Goal: Information Seeking & Learning: Understand process/instructions

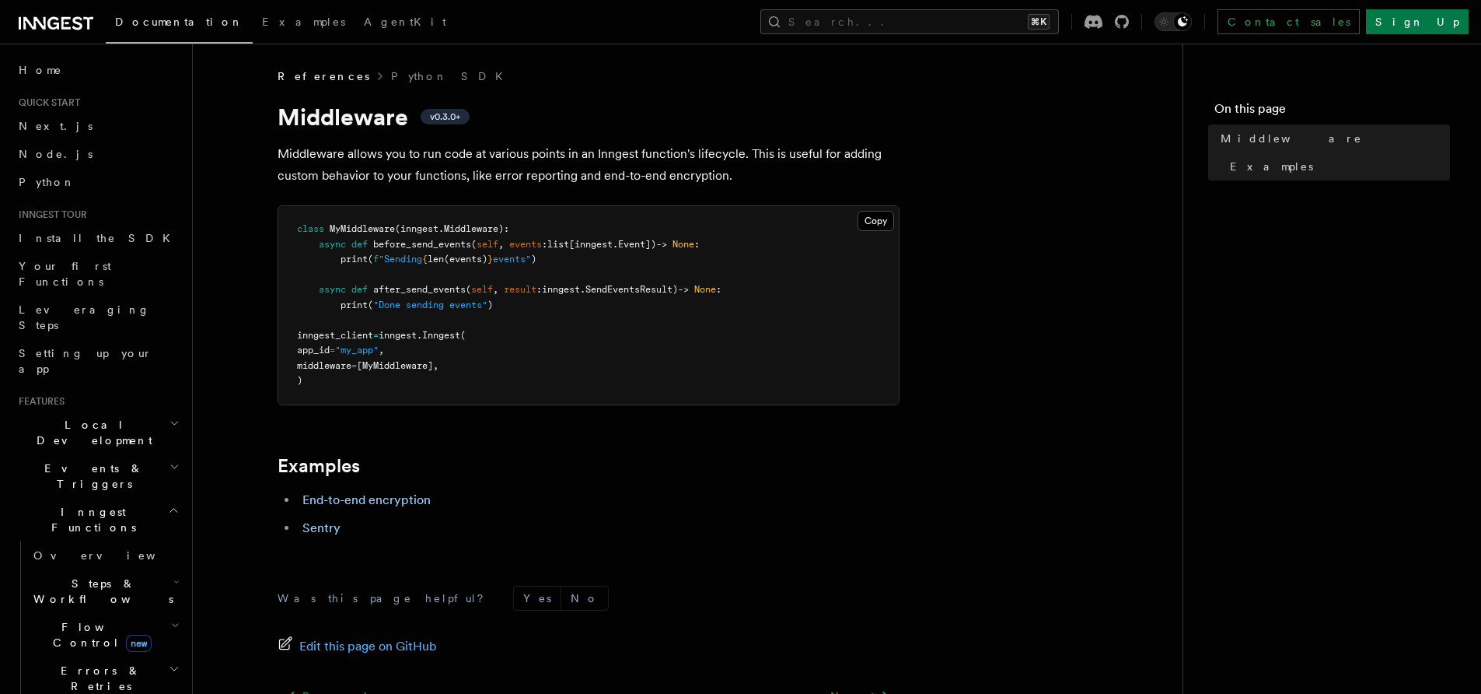
click at [365, 230] on span "MyMiddleware" at bounding box center [362, 228] width 65 height 11
click at [907, 23] on button "Search... ⌘K" at bounding box center [909, 21] width 299 height 25
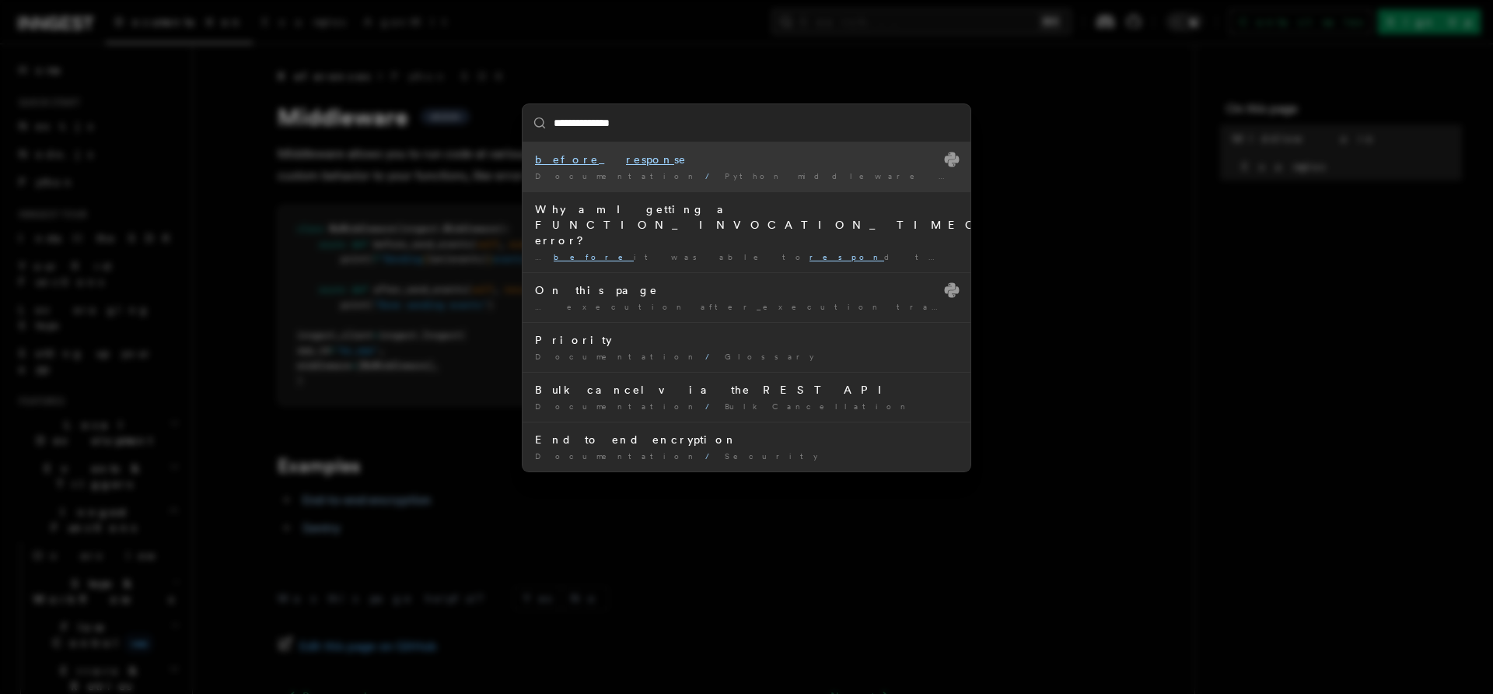
type input "**********"
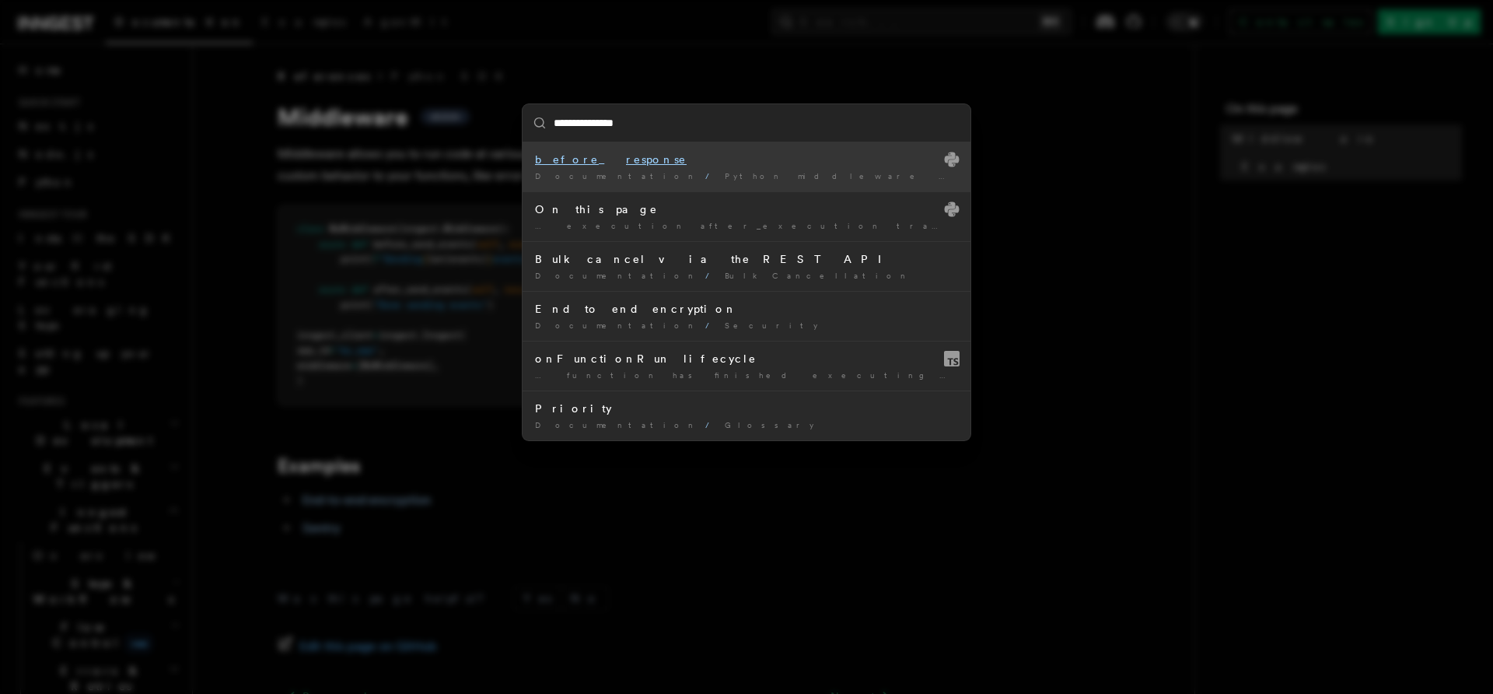
click at [626, 158] on mark "response" at bounding box center [656, 159] width 61 height 12
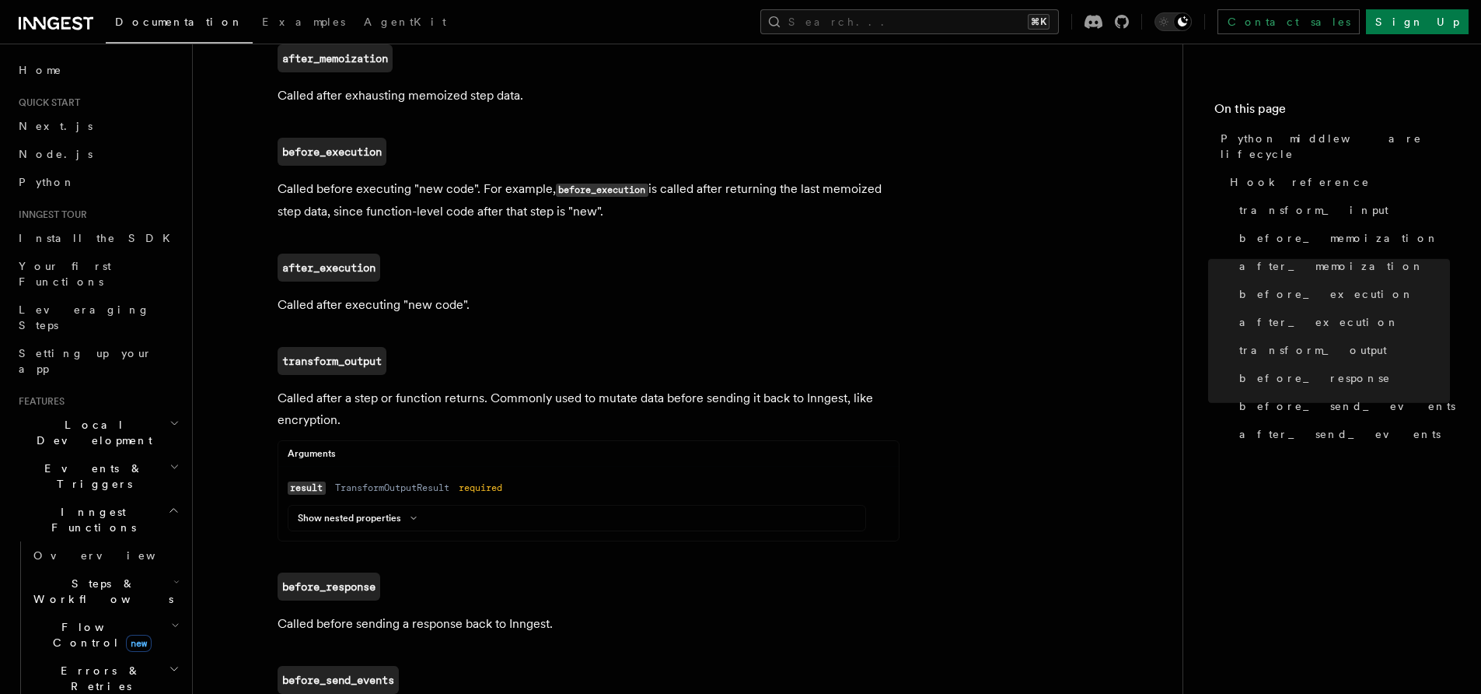
scroll to position [959, 0]
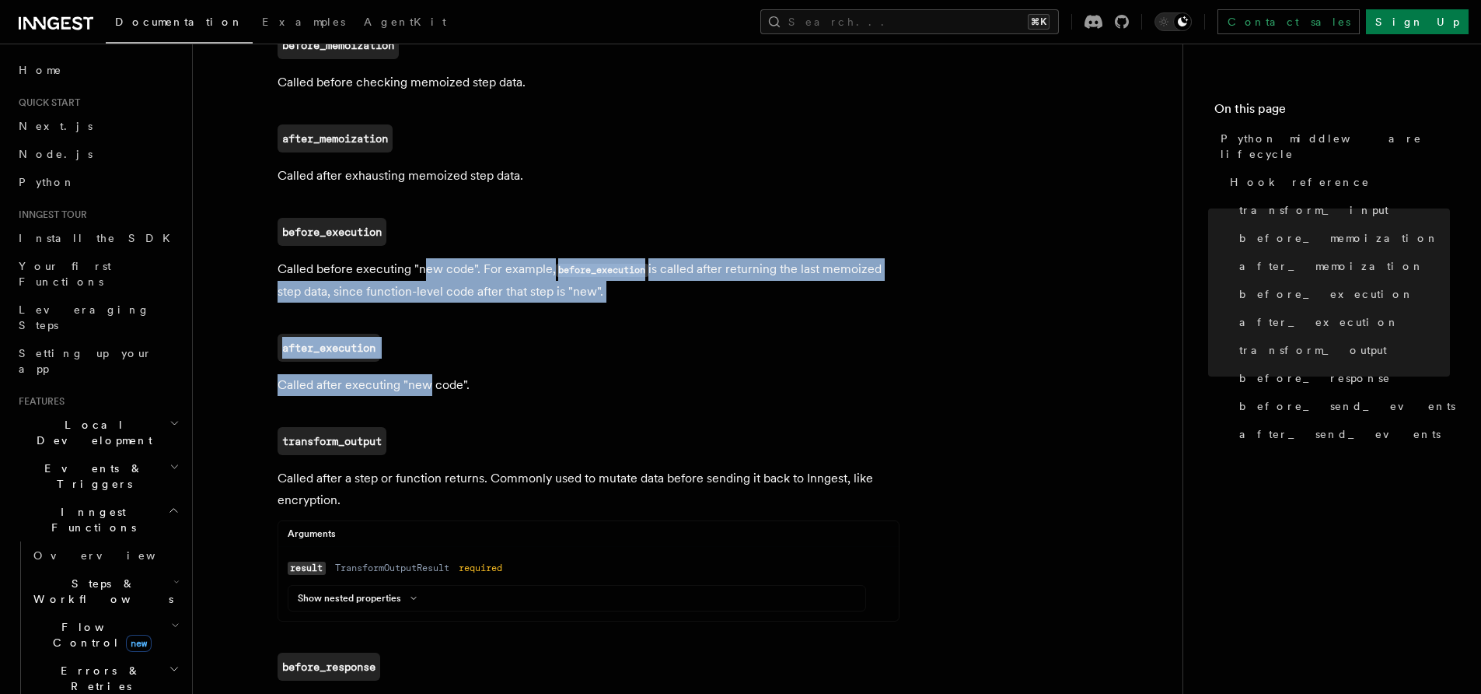
drag, startPoint x: 426, startPoint y: 390, endPoint x: 425, endPoint y: 258, distance: 131.4
click at [425, 265] on article "References Python SDK Middleware Python middleware lifecycle The order of middl…" at bounding box center [688, 264] width 940 height 2311
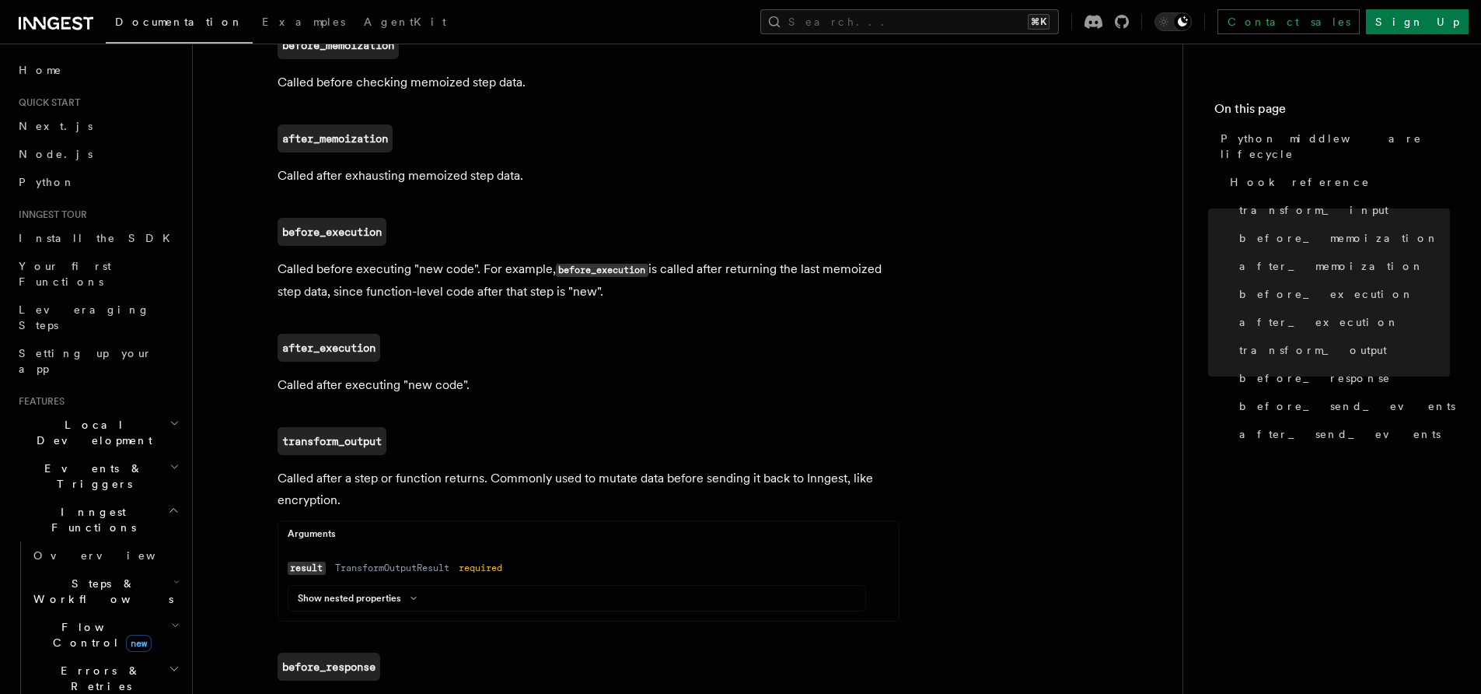
click at [425, 258] on article "References Python SDK Middleware Python middleware lifecycle The order of middl…" at bounding box center [688, 264] width 940 height 2311
drag, startPoint x: 425, startPoint y: 258, endPoint x: 455, endPoint y: 284, distance: 39.7
click at [453, 282] on article "References Python SDK Middleware Python middleware lifecycle The order of middl…" at bounding box center [688, 264] width 940 height 2311
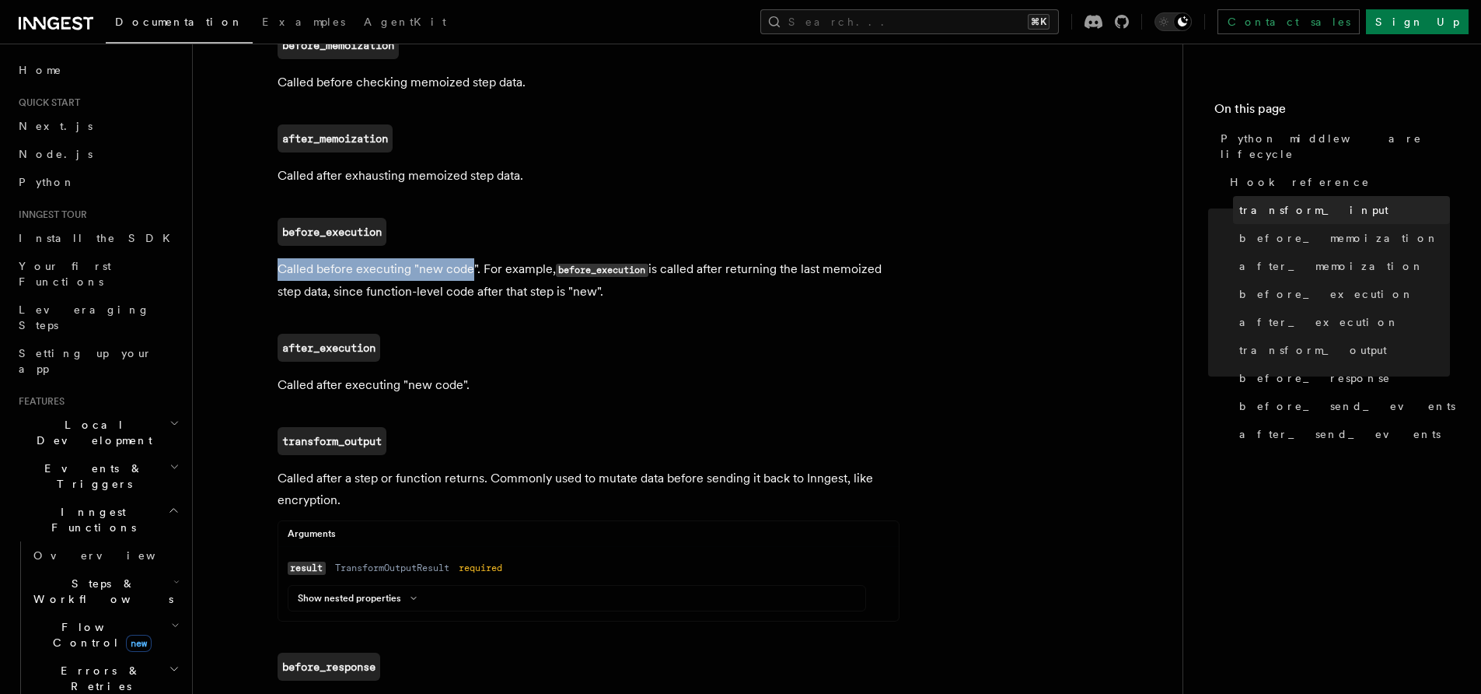
click at [1263, 202] on span "transform_input" at bounding box center [1313, 210] width 149 height 16
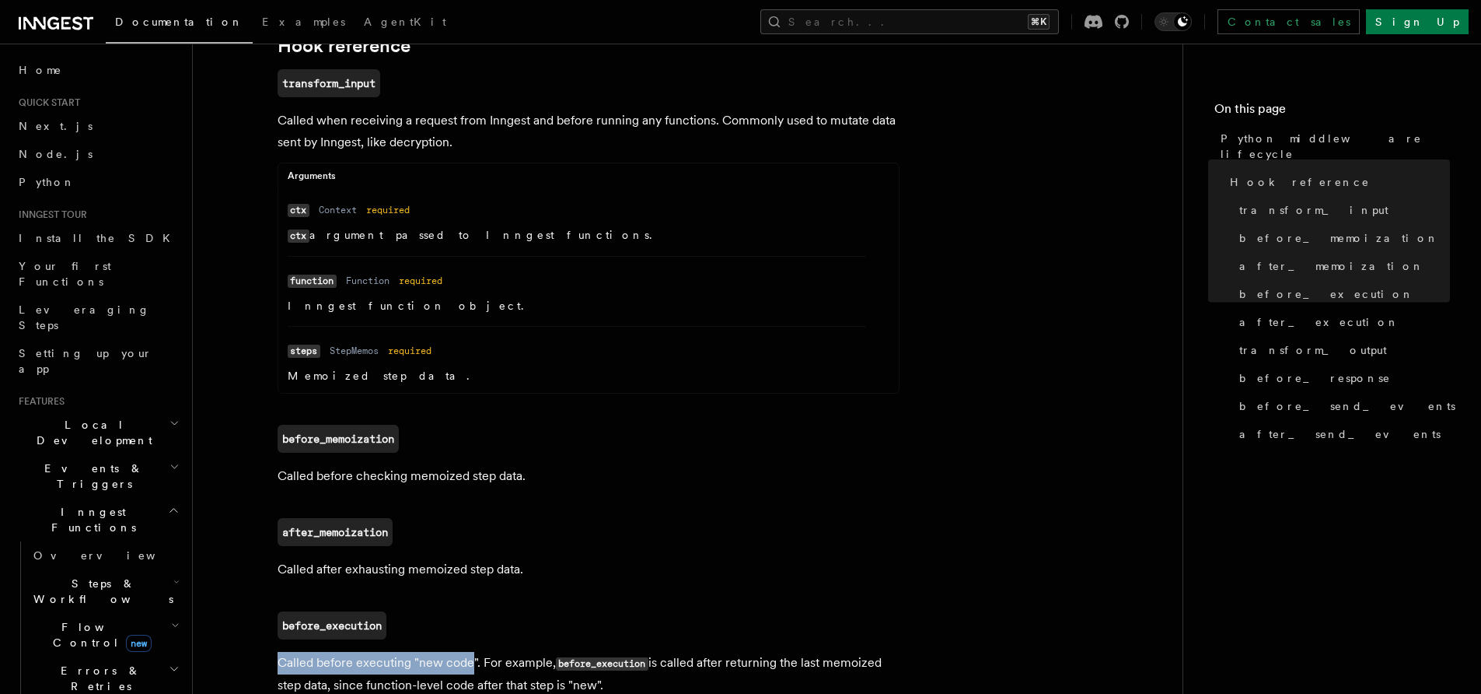
scroll to position [564, 0]
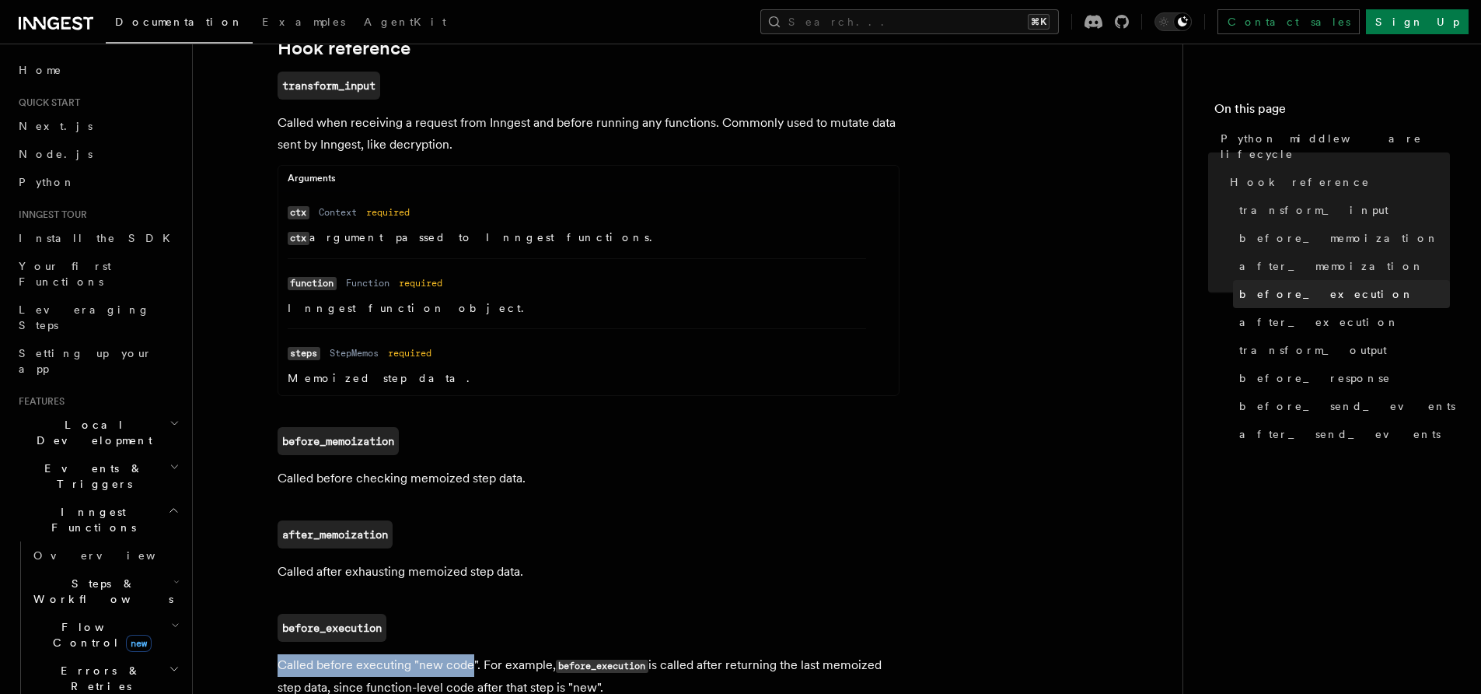
click at [1272, 286] on span "before_execution" at bounding box center [1326, 294] width 175 height 16
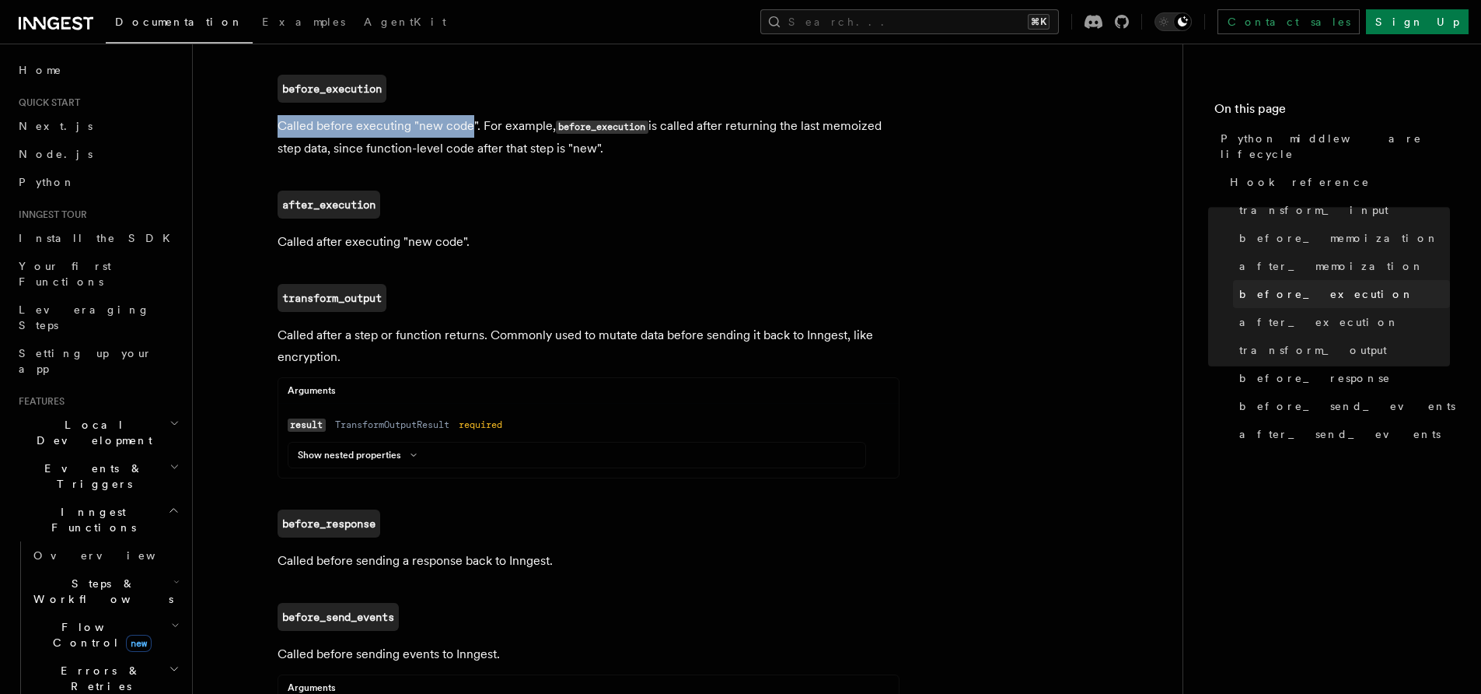
scroll to position [1107, 0]
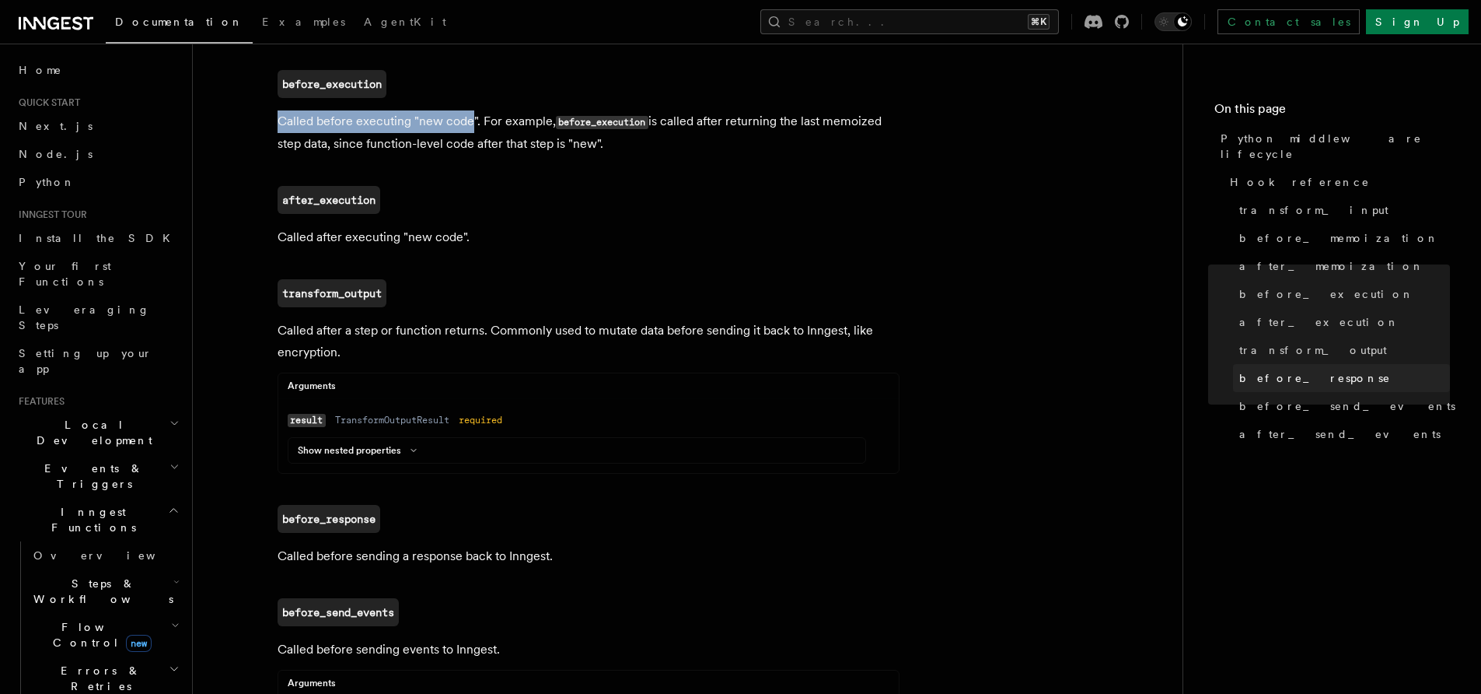
click at [1297, 370] on span "before_response" at bounding box center [1315, 378] width 152 height 16
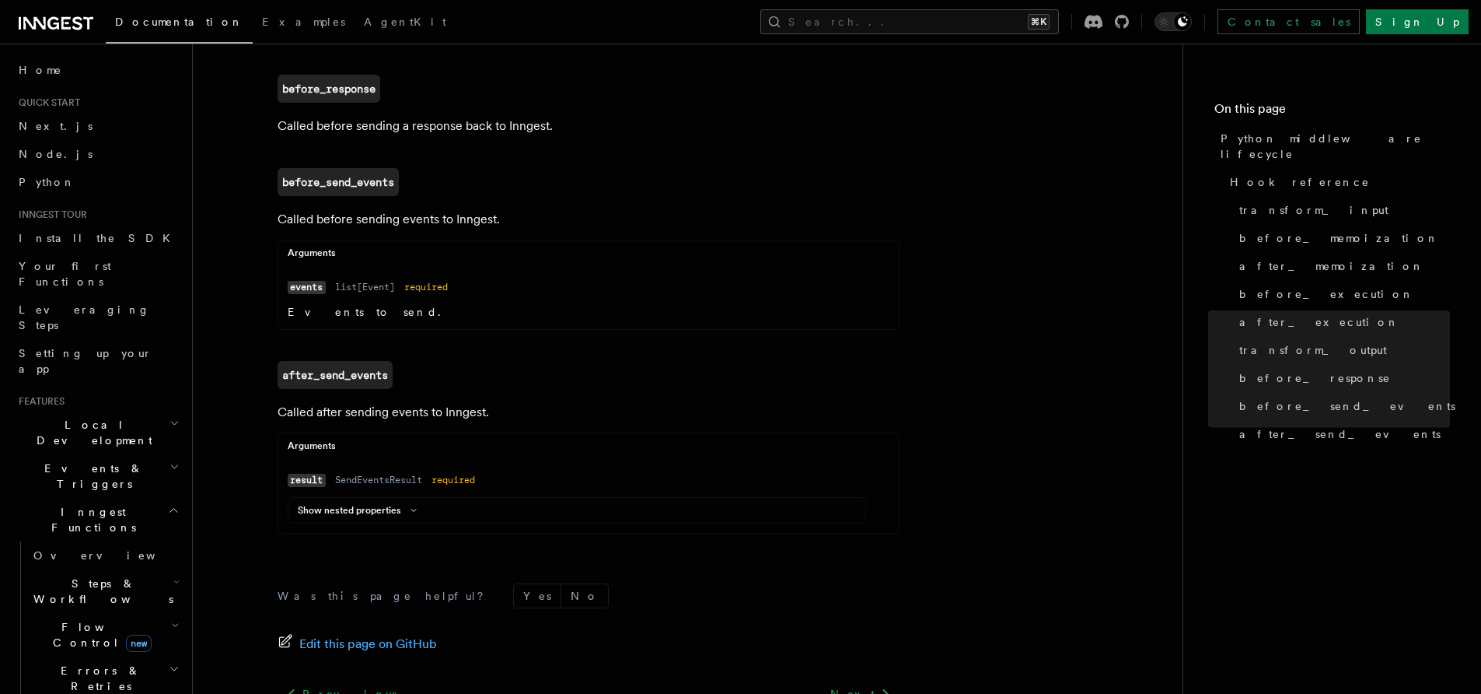
scroll to position [1543, 0]
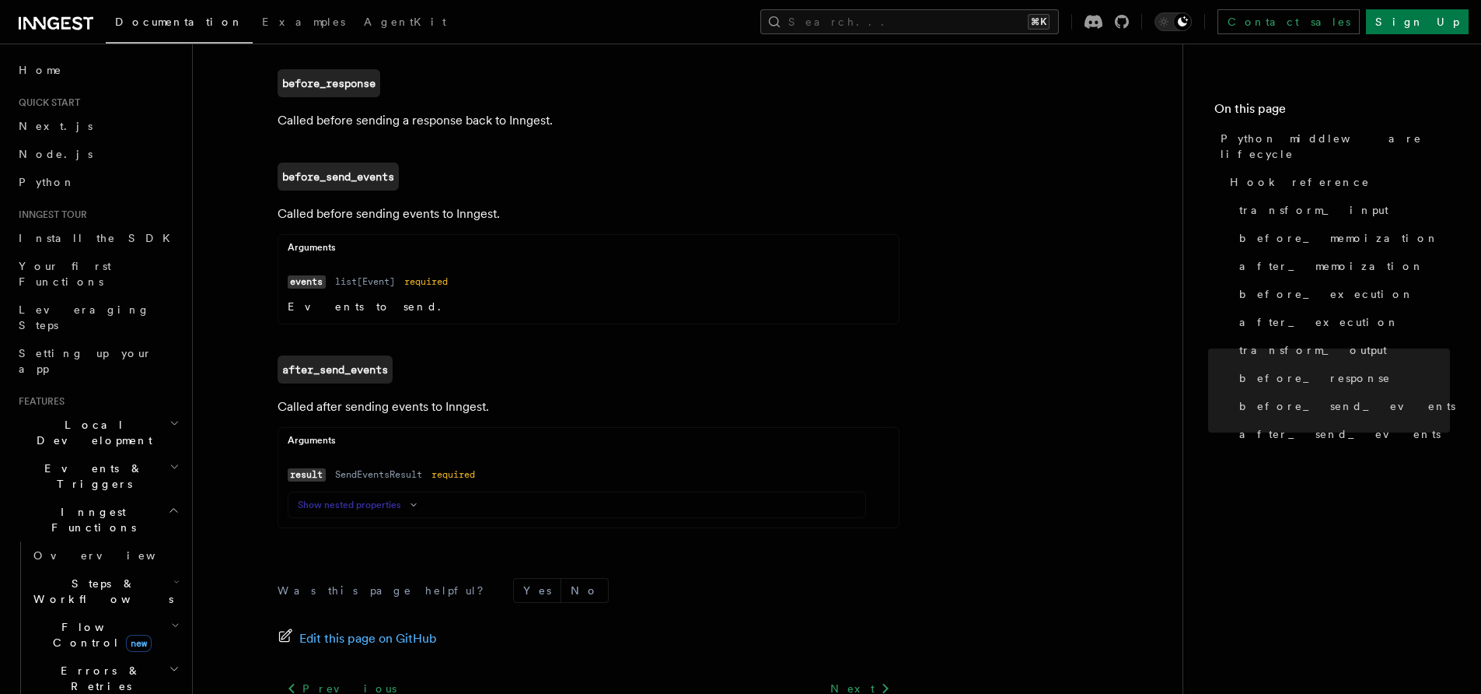
click at [379, 21] on button "Show nested properties" at bounding box center [360, 15] width 125 height 12
click at [379, 508] on button "Show nested properties" at bounding box center [360, 504] width 125 height 12
